Goal: Navigation & Orientation: Find specific page/section

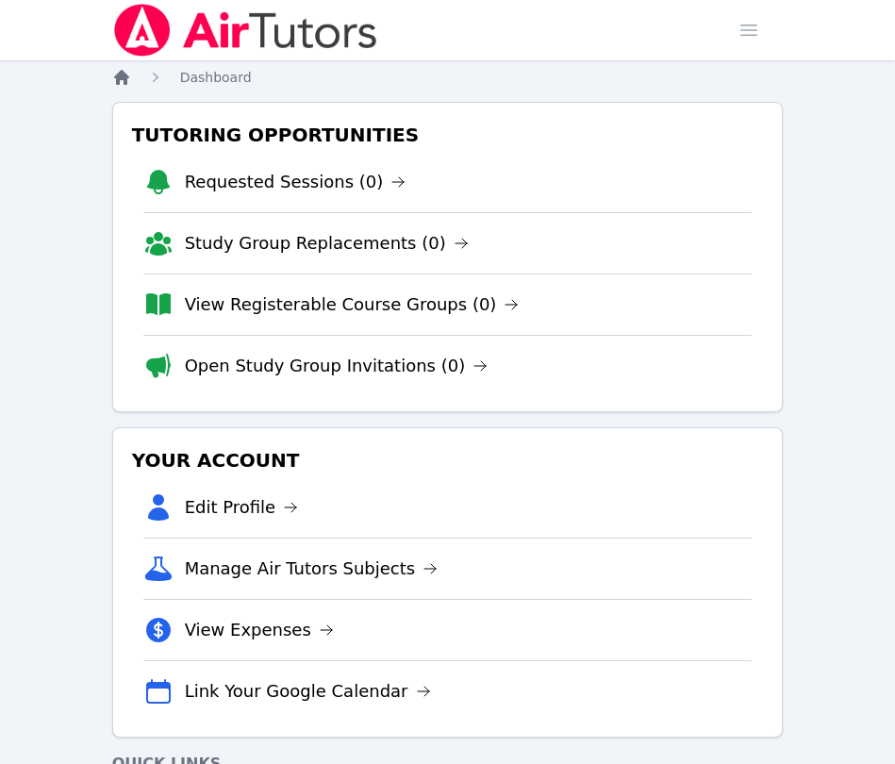
click at [119, 70] on icon "Breadcrumb" at bounding box center [121, 77] width 19 height 19
